Goal: Information Seeking & Learning: Compare options

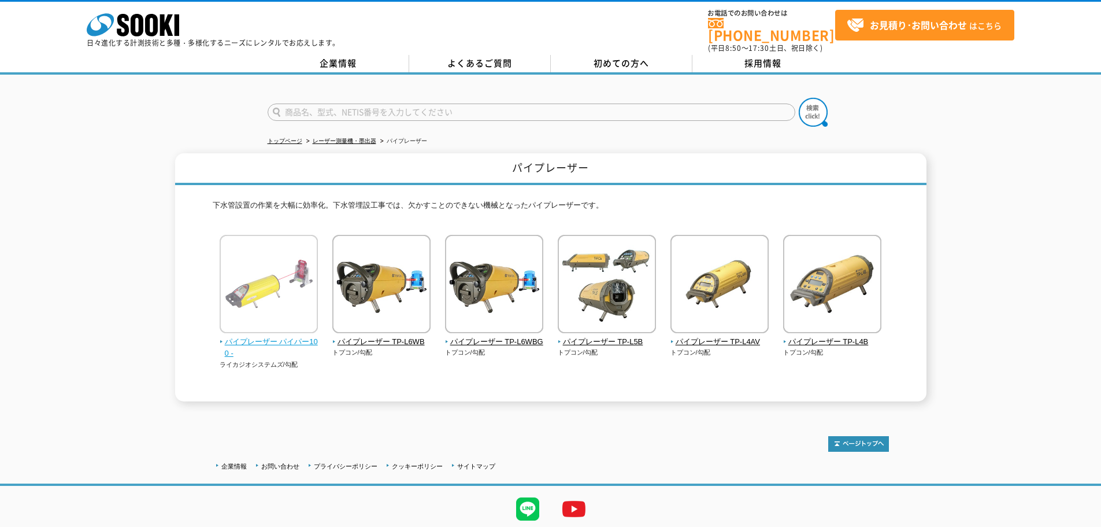
click at [280, 320] on img at bounding box center [269, 285] width 98 height 101
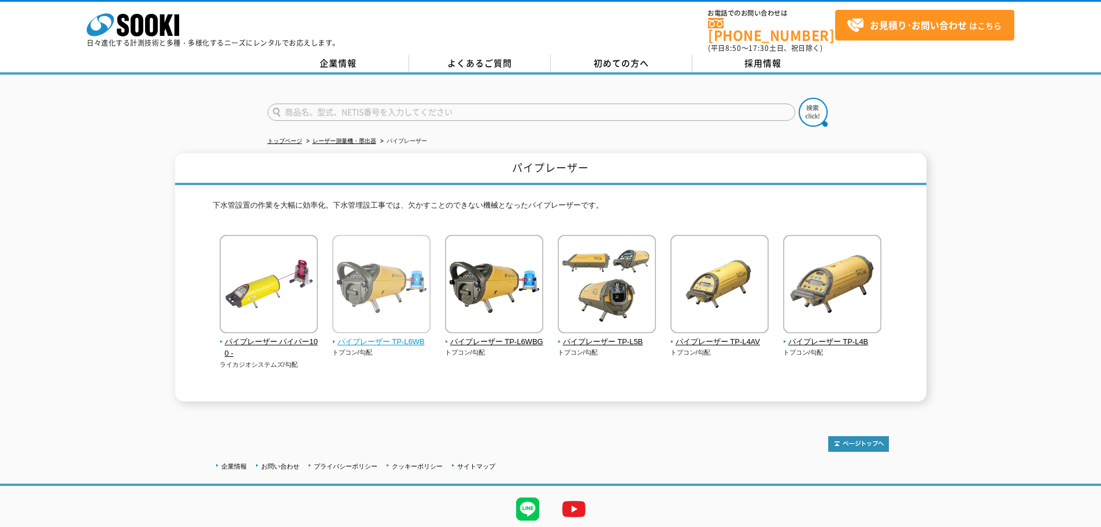
click at [377, 297] on img at bounding box center [381, 285] width 98 height 101
